Goal: Information Seeking & Learning: Find specific fact

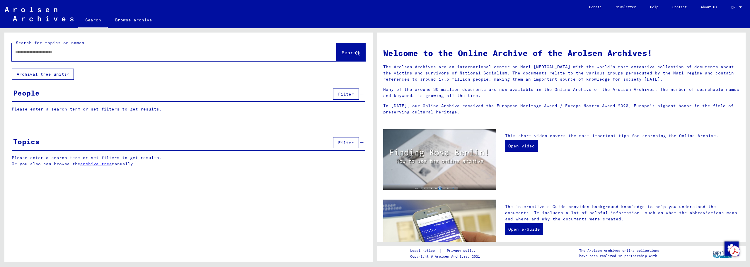
drag, startPoint x: 177, startPoint y: 52, endPoint x: 179, endPoint y: 49, distance: 3.0
click at [177, 52] on input "text" at bounding box center [167, 52] width 304 height 6
type input "********"
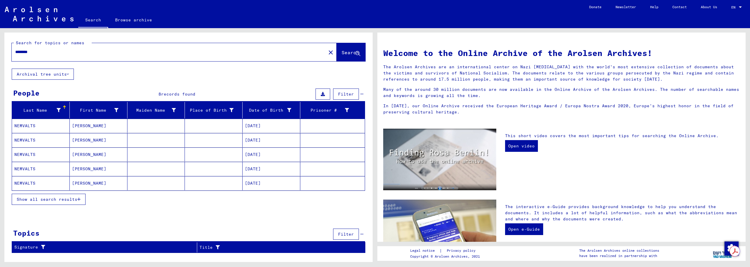
click at [81, 139] on mat-cell "[PERSON_NAME]" at bounding box center [99, 140] width 58 height 14
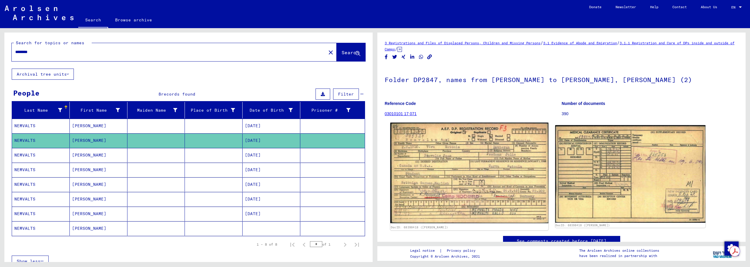
click at [434, 152] on img at bounding box center [469, 172] width 158 height 100
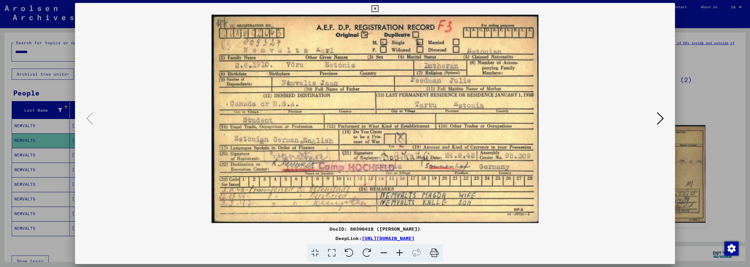
click at [376, 8] on icon at bounding box center [374, 8] width 7 height 7
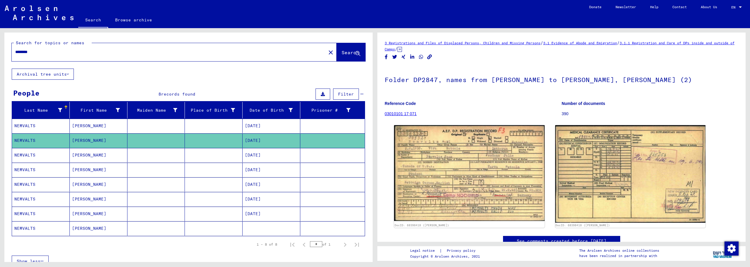
click at [93, 128] on mat-cell "[PERSON_NAME]" at bounding box center [99, 126] width 58 height 14
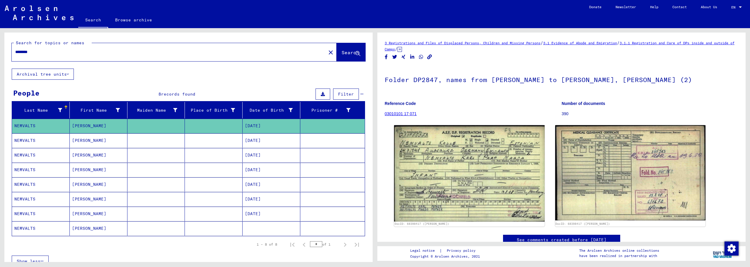
click at [118, 172] on mat-cell "[PERSON_NAME]" at bounding box center [99, 170] width 58 height 14
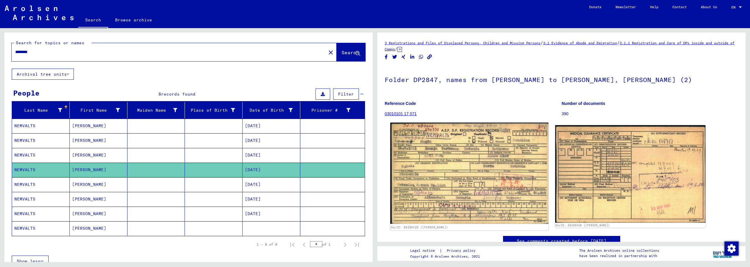
click at [451, 149] on img at bounding box center [469, 172] width 158 height 101
